Goal: Transaction & Acquisition: Purchase product/service

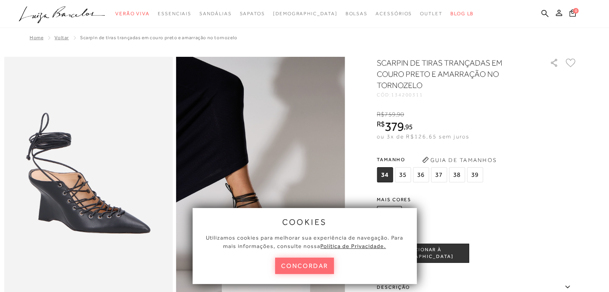
click at [313, 264] on button "concordar" at bounding box center [304, 266] width 59 height 16
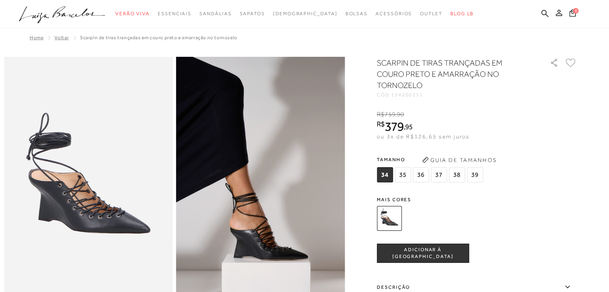
click at [435, 176] on span "37" at bounding box center [439, 174] width 16 height 15
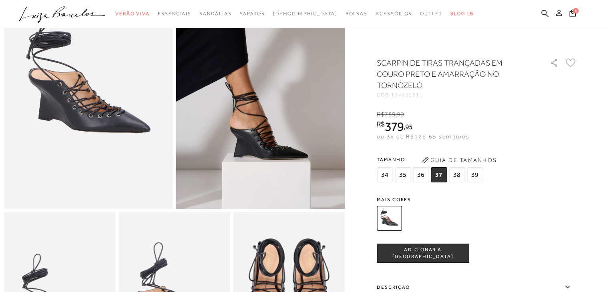
scroll to position [98, 0]
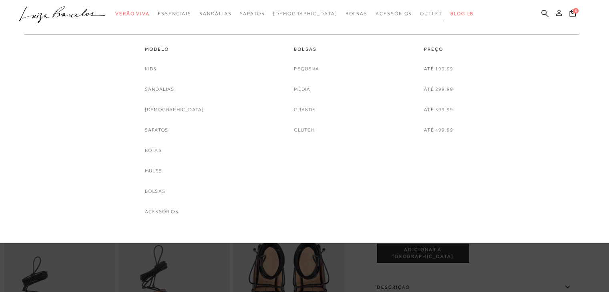
click at [420, 13] on span "Outlet" at bounding box center [431, 14] width 22 height 6
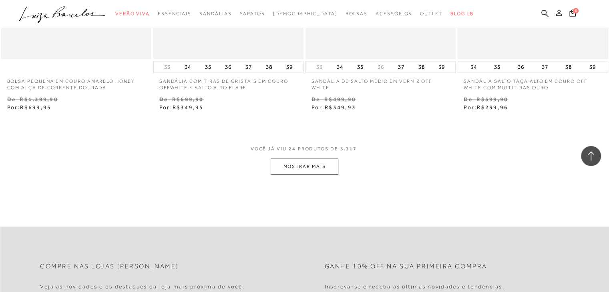
scroll to position [1673, 0]
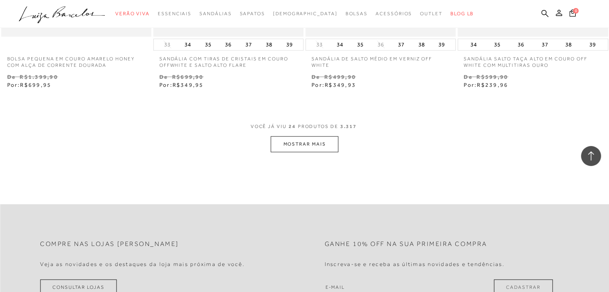
click at [319, 140] on button "MOSTRAR MAIS" at bounding box center [303, 144] width 67 height 16
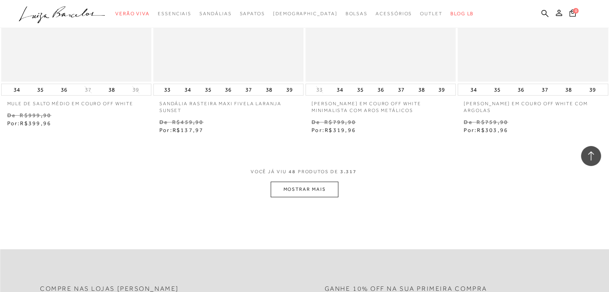
scroll to position [3455, 0]
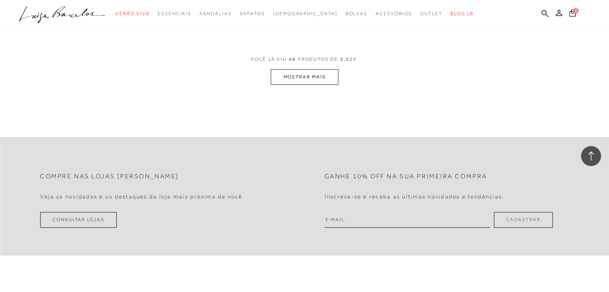
click at [322, 69] on button "MOSTRAR MAIS" at bounding box center [303, 77] width 67 height 16
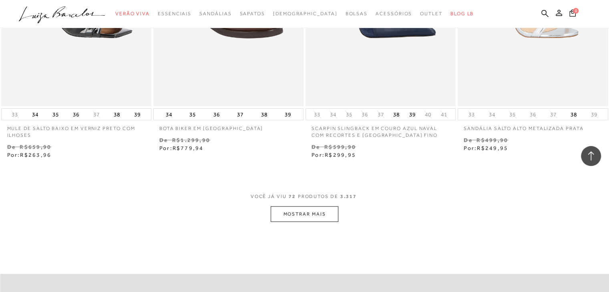
scroll to position [5051, 0]
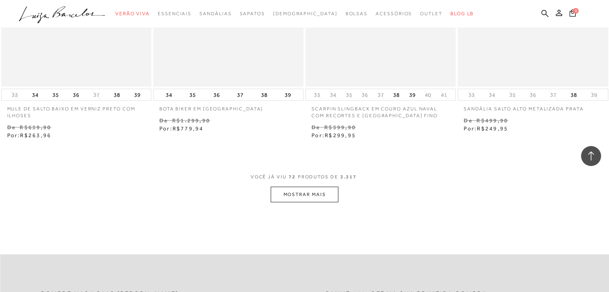
click at [325, 199] on button "MOSTRAR MAIS" at bounding box center [303, 195] width 67 height 16
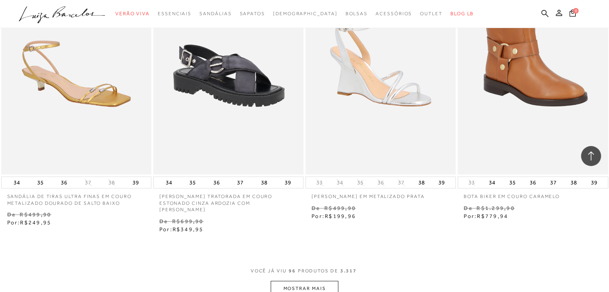
scroll to position [6762, 0]
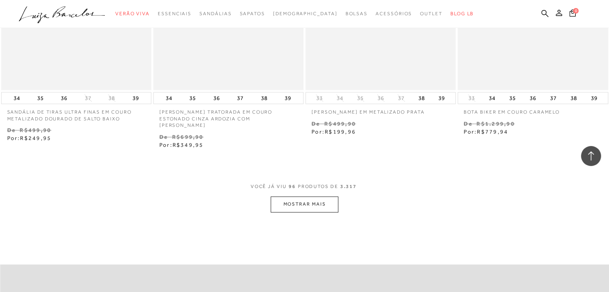
click at [328, 200] on button "MOSTRAR MAIS" at bounding box center [303, 204] width 67 height 16
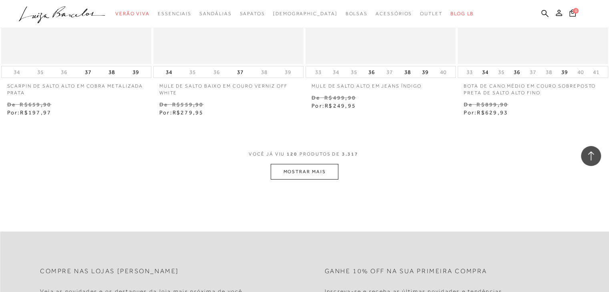
scroll to position [8488, 0]
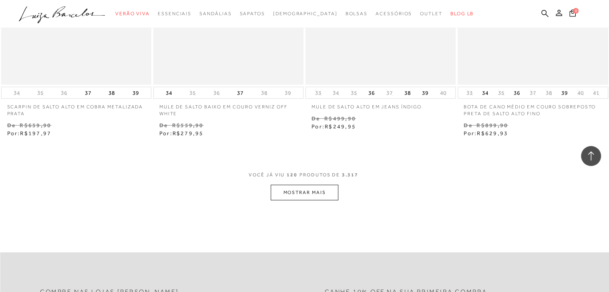
click at [314, 187] on button "MOSTRAR MAIS" at bounding box center [303, 193] width 67 height 16
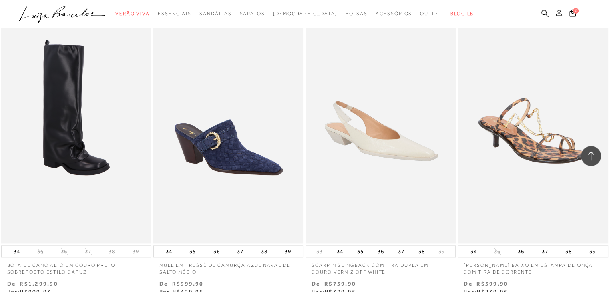
scroll to position [10259, 0]
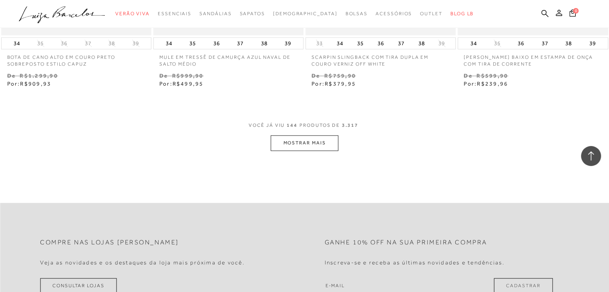
click at [320, 135] on button "MOSTRAR MAIS" at bounding box center [303, 143] width 67 height 16
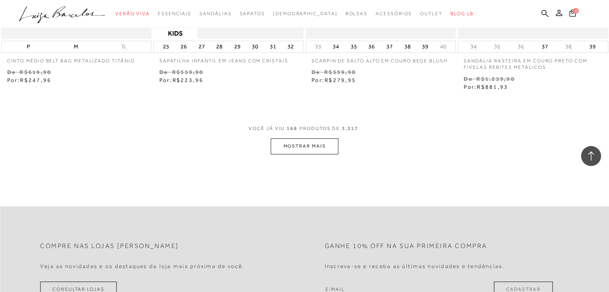
scroll to position [11926, 0]
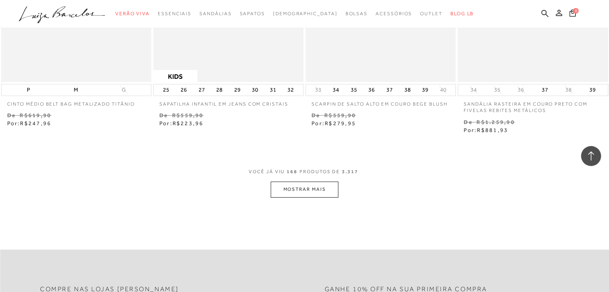
click at [315, 182] on button "MOSTRAR MAIS" at bounding box center [303, 190] width 67 height 16
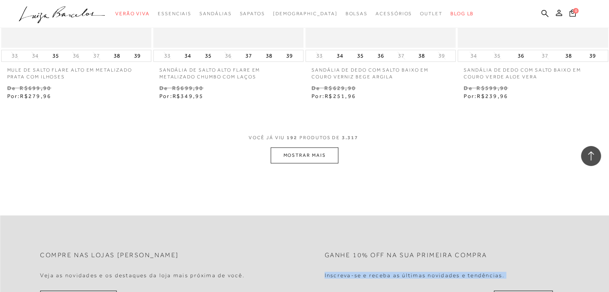
scroll to position [13747, 0]
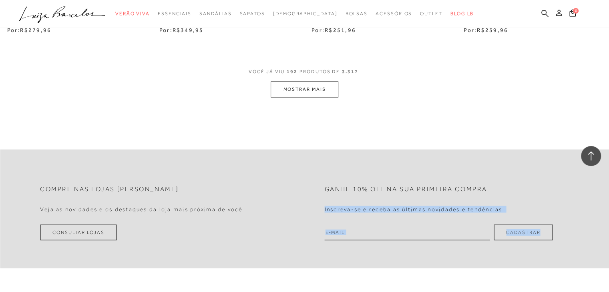
click at [294, 82] on button "MOSTRAR MAIS" at bounding box center [303, 90] width 67 height 16
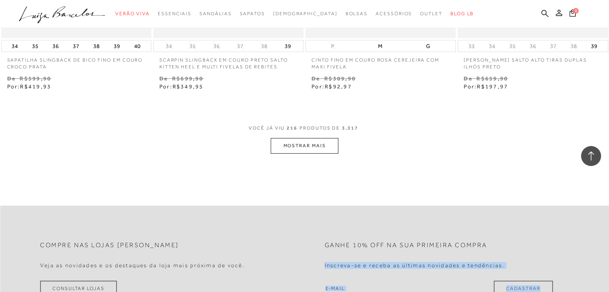
scroll to position [15387, 0]
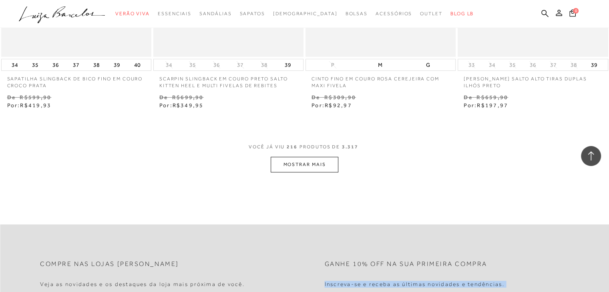
click at [274, 157] on button "MOSTRAR MAIS" at bounding box center [303, 165] width 67 height 16
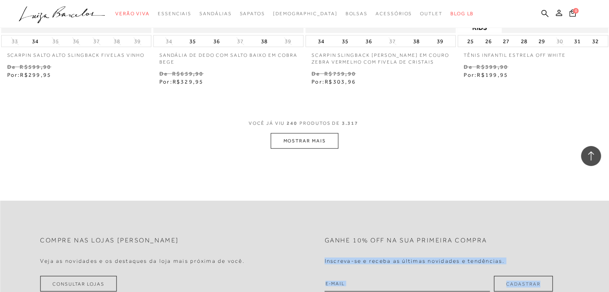
scroll to position [17145, 0]
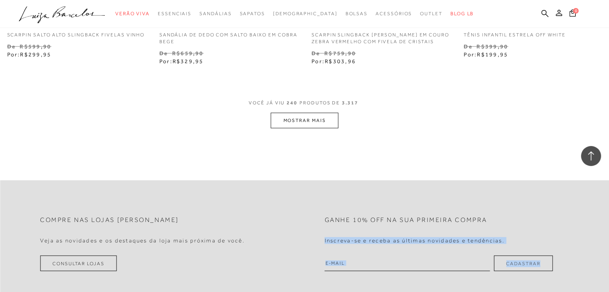
click at [288, 116] on button "MOSTRAR MAIS" at bounding box center [303, 121] width 67 height 16
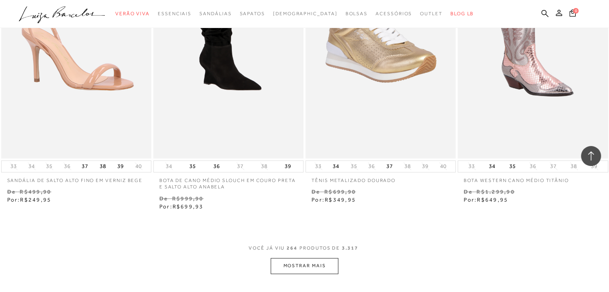
scroll to position [18810, 0]
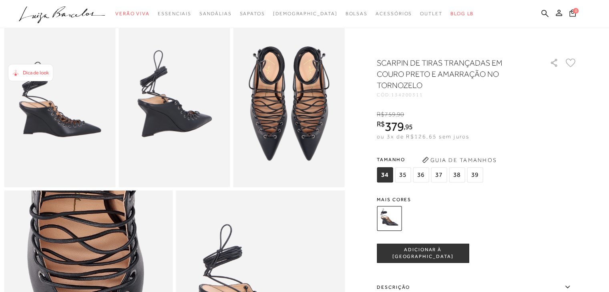
scroll to position [312, 0]
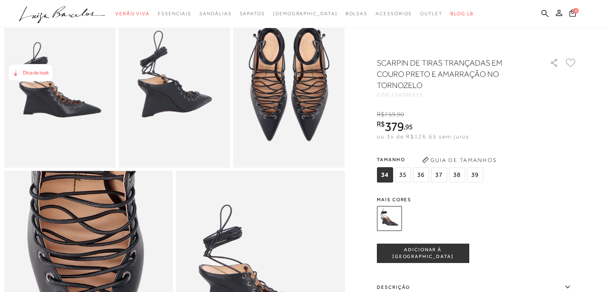
click at [436, 176] on span "37" at bounding box center [439, 174] width 16 height 15
click at [426, 253] on span "ADICIONAR À [GEOGRAPHIC_DATA]" at bounding box center [422, 253] width 91 height 14
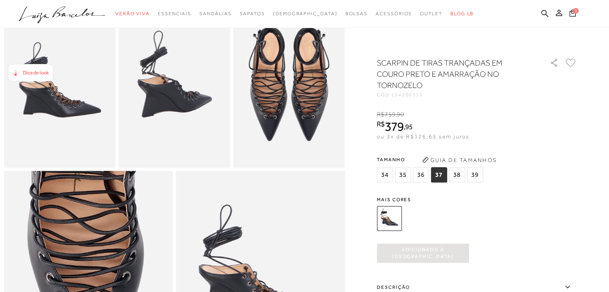
click at [34, 77] on div "Dica de look" at bounding box center [30, 72] width 45 height 17
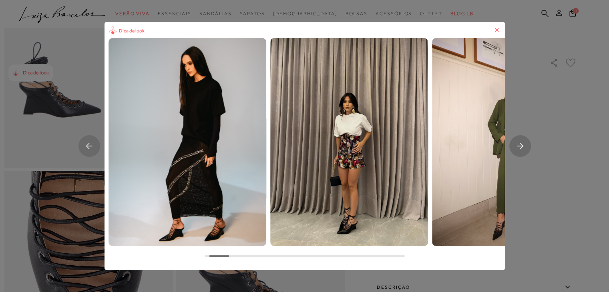
click at [529, 144] on rect "Next slide" at bounding box center [520, 146] width 22 height 22
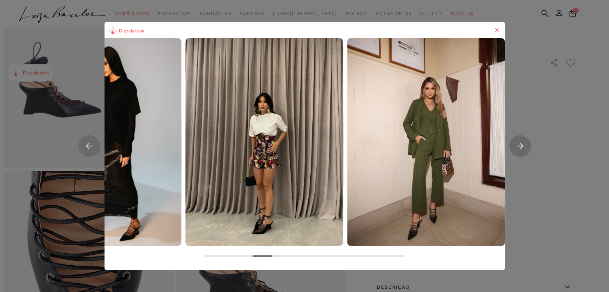
click at [529, 144] on rect "Next slide" at bounding box center [520, 146] width 22 height 22
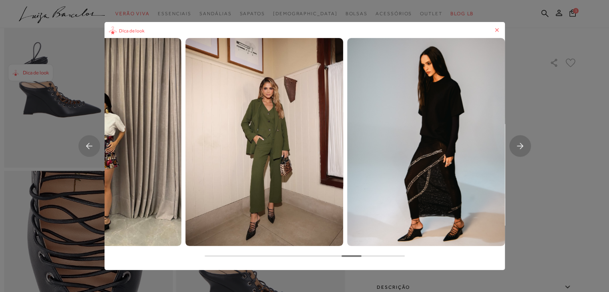
click at [529, 144] on rect "Next slide" at bounding box center [520, 146] width 22 height 22
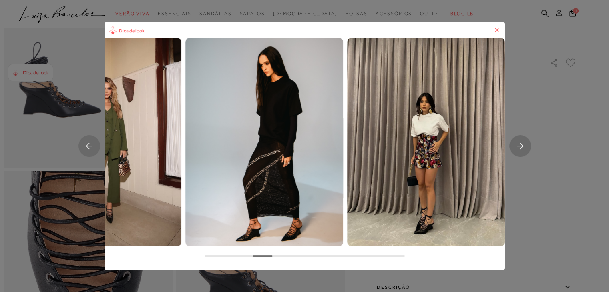
click at [529, 144] on rect "Next slide" at bounding box center [520, 146] width 22 height 22
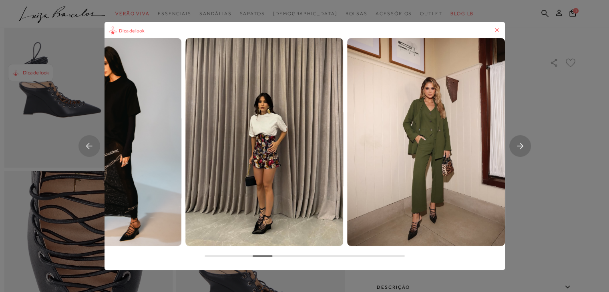
click at [600, 152] on div "Dica de look" at bounding box center [304, 146] width 609 height 292
click at [497, 30] on icon at bounding box center [497, 30] width 8 height 8
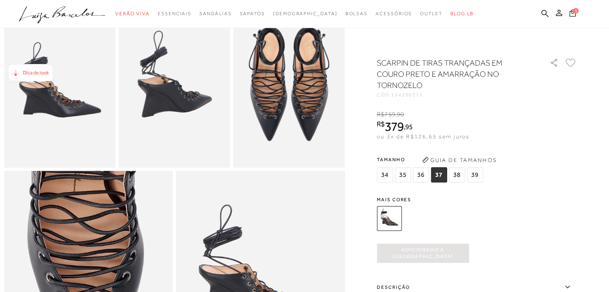
click at [573, 16] on icon at bounding box center [572, 12] width 6 height 7
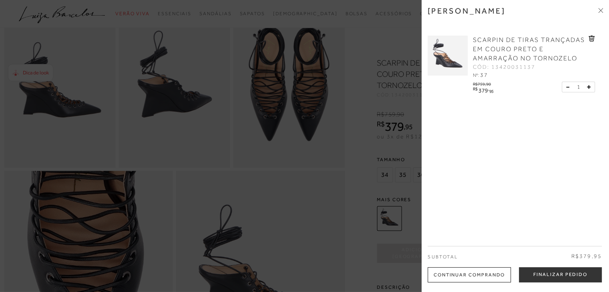
click at [550, 265] on div "Subtotal R$379,95" at bounding box center [514, 256] width 174 height 21
click at [555, 285] on div "[PERSON_NAME] SCARPIN DE TIRAS TRANÇADAS EM COURO PRETO E AMARRAÇÃO NO TORNOZEL…" at bounding box center [514, 146] width 187 height 292
click at [553, 274] on button "Finalizar Pedido" at bounding box center [560, 274] width 83 height 15
